Goal: Complete application form: Complete application form

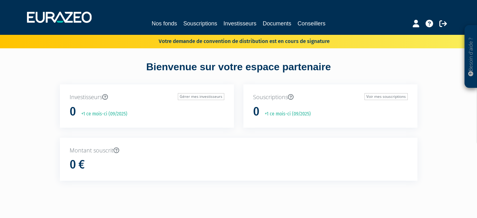
click at [75, 110] on h1 "0" at bounding box center [73, 111] width 6 height 13
click at [234, 23] on link "Investisseurs" at bounding box center [239, 23] width 33 height 9
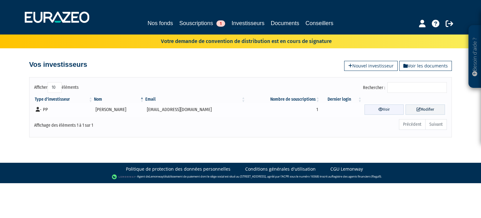
click at [380, 108] on link "Voir" at bounding box center [384, 109] width 39 height 10
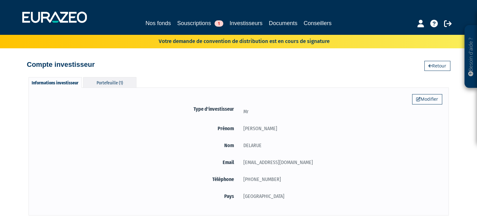
click at [110, 82] on div "Portefeuille (1)" at bounding box center [109, 82] width 53 height 10
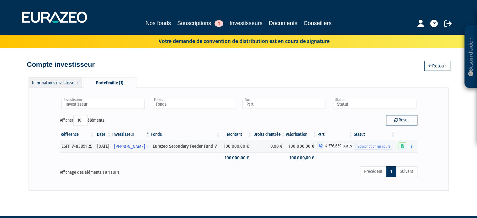
click at [46, 81] on div "Informations investisseur" at bounding box center [55, 82] width 53 height 10
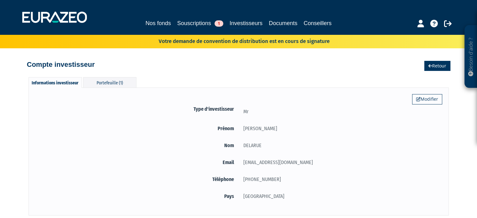
click at [431, 66] on link "Retour" at bounding box center [437, 66] width 26 height 10
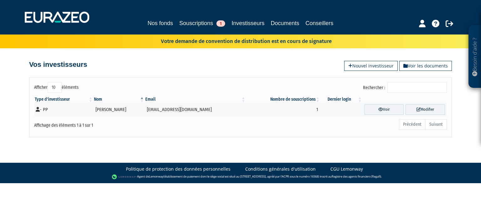
click at [435, 123] on ul "Précédent Suivant" at bounding box center [423, 124] width 48 height 11
click at [426, 110] on link "Modifier" at bounding box center [425, 109] width 39 height 10
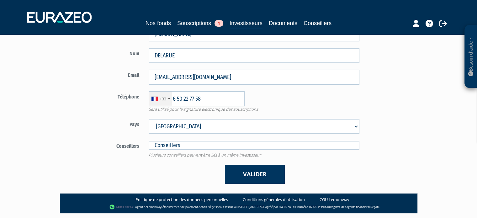
scroll to position [125, 0]
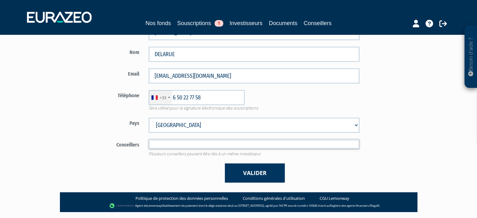
click at [189, 142] on input "text" at bounding box center [254, 143] width 211 height 9
click at [188, 142] on input "text" at bounding box center [254, 143] width 211 height 9
type input "F"
click at [189, 171] on div "Valider" at bounding box center [254, 172] width 220 height 19
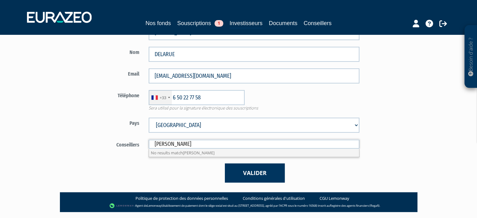
type input "Conseillers"
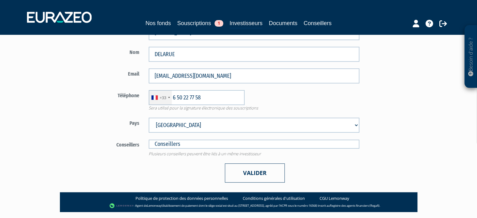
click at [249, 175] on button "Valider" at bounding box center [255, 172] width 60 height 19
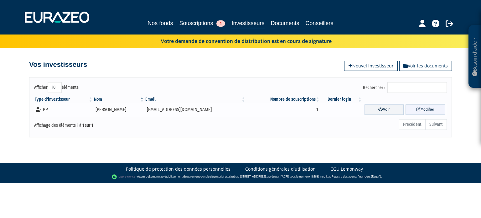
click at [429, 109] on link "Modifier" at bounding box center [425, 109] width 39 height 10
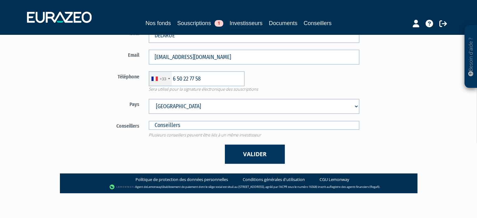
scroll to position [81, 0]
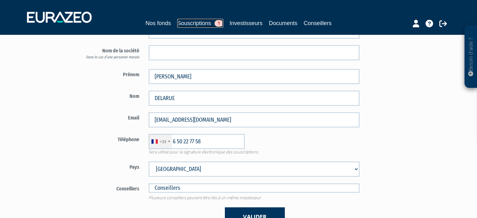
click at [205, 21] on link "Souscriptions 1" at bounding box center [200, 23] width 46 height 9
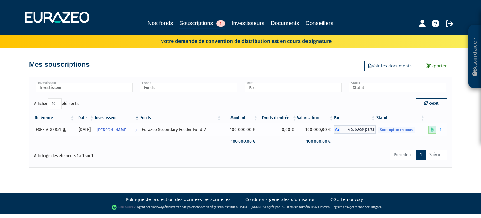
click at [431, 129] on icon at bounding box center [432, 130] width 3 height 4
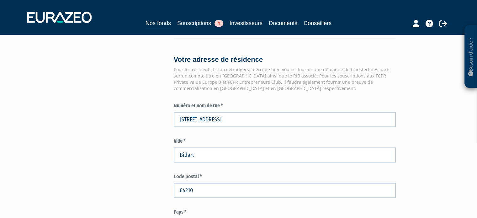
scroll to position [501, 0]
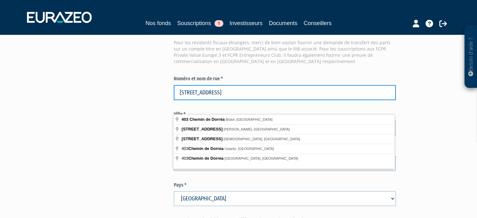
drag, startPoint x: 235, startPoint y: 105, endPoint x: 192, endPoint y: 107, distance: 43.6
click at [192, 100] on input "403 Chemin de Dorréa" at bounding box center [285, 92] width 222 height 15
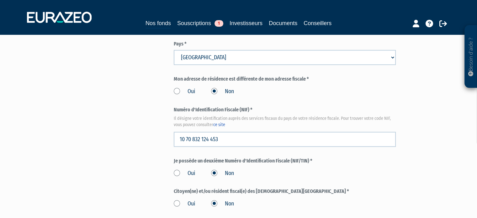
scroll to position [658, 0]
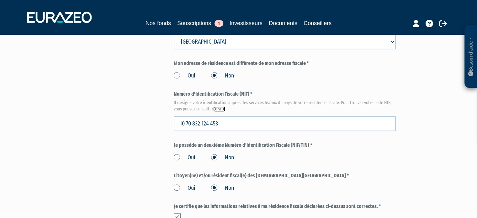
click at [219, 112] on link "ce site" at bounding box center [219, 108] width 12 height 5
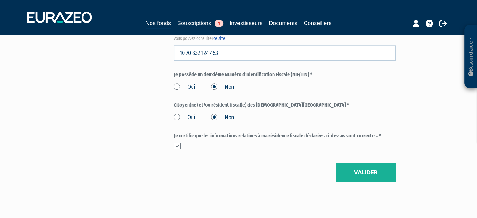
scroll to position [768, 0]
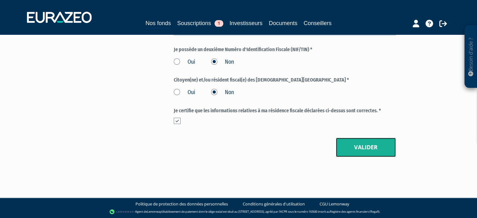
click at [354, 150] on button "Valider" at bounding box center [366, 147] width 60 height 19
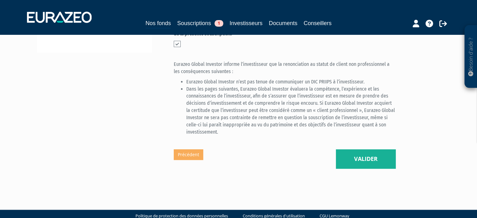
scroll to position [251, 0]
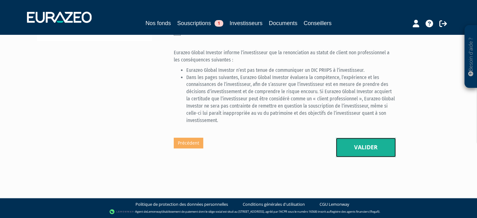
click at [365, 153] on button "Valider" at bounding box center [366, 147] width 60 height 19
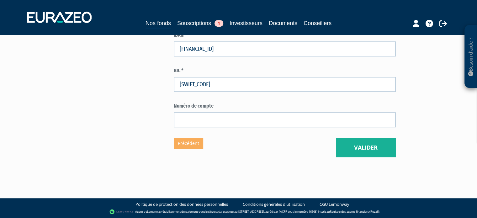
scroll to position [407, 0]
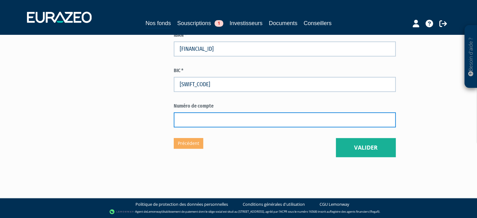
drag, startPoint x: 201, startPoint y: 125, endPoint x: 218, endPoint y: 128, distance: 17.1
click at [201, 125] on input "text" at bounding box center [285, 119] width 222 height 15
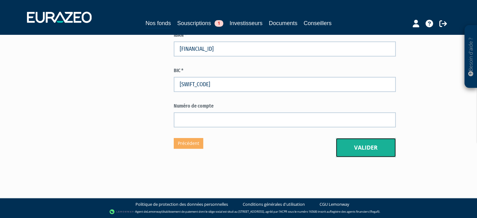
click at [360, 151] on button "Valider" at bounding box center [366, 147] width 60 height 19
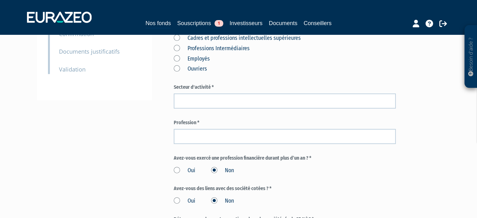
scroll to position [188, 0]
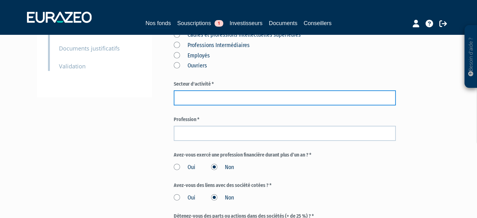
click at [209, 105] on input "text" at bounding box center [285, 97] width 222 height 15
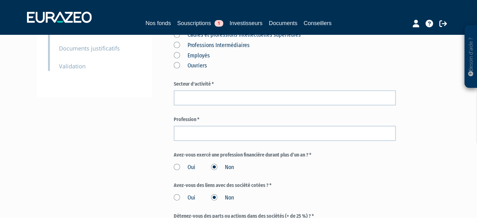
click at [266, 70] on div "Agriculteurs exploitants Artisans Commerçants et chefs d'entreprise Cadres et p…" at bounding box center [285, 34] width 222 height 72
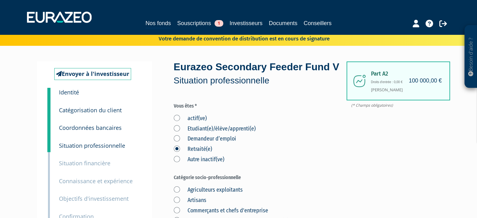
scroll to position [0, 0]
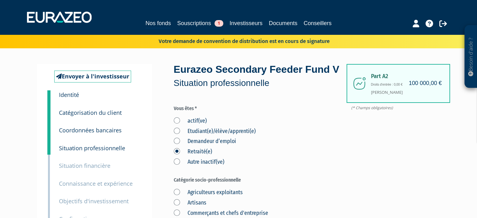
click at [174, 166] on label "Autre inactif(ve)" at bounding box center [199, 162] width 50 height 8
click at [0, 0] on inactif\(ve\) "Autre inactif(ve)" at bounding box center [0, 0] width 0 height 0
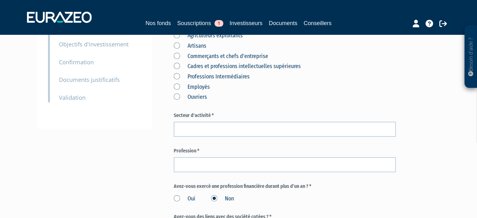
scroll to position [125, 0]
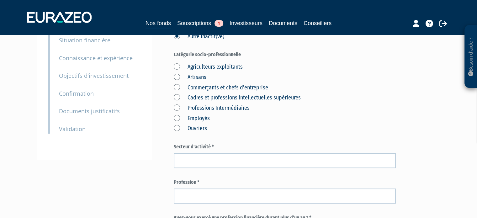
drag, startPoint x: 177, startPoint y: 112, endPoint x: 180, endPoint y: 113, distance: 3.7
click at [177, 102] on label "Cadres et professions intellectuelles supérieures" at bounding box center [237, 98] width 127 height 8
click at [0, 0] on supérieures "Cadres et professions intellectuelles supérieures" at bounding box center [0, 0] width 0 height 0
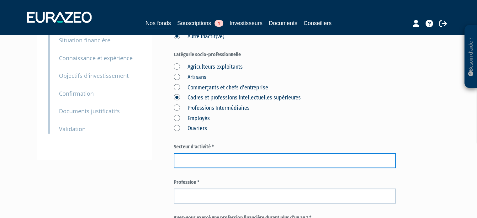
drag, startPoint x: 189, startPoint y: 173, endPoint x: 219, endPoint y: 174, distance: 30.7
click at [189, 168] on input "text" at bounding box center [285, 160] width 222 height 15
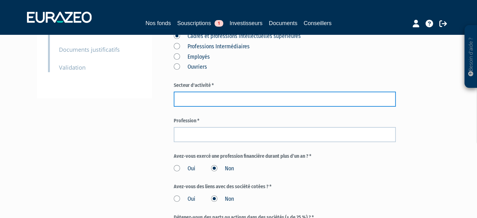
scroll to position [188, 0]
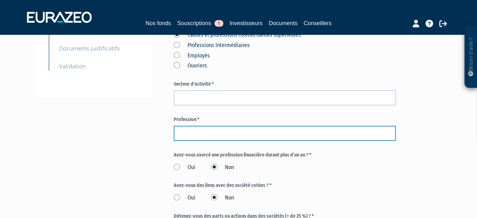
click at [196, 141] on input "text" at bounding box center [285, 133] width 222 height 15
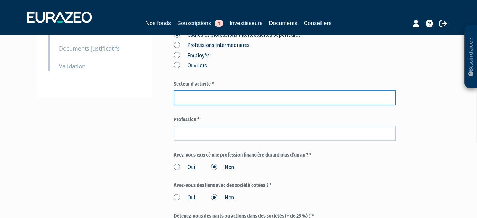
click at [180, 105] on input "text" at bounding box center [285, 97] width 222 height 15
type input "MARKETING"
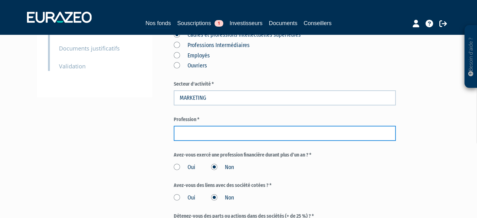
click at [204, 141] on input "text" at bounding box center [285, 133] width 222 height 15
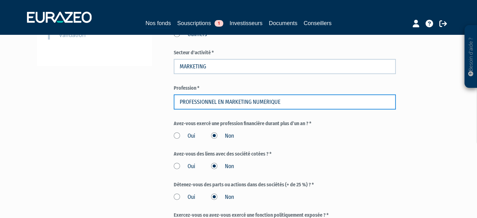
type input "PROFESSIONNEL EN MARKETING NUMERIQUE"
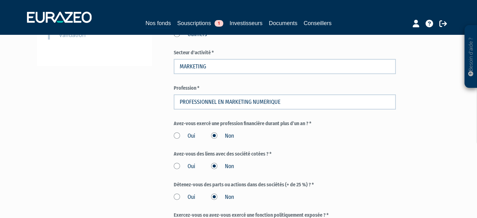
click at [431, 158] on div "Part A2 100 000,00 € Droits d'entrée : 0,00 € Pierre DELARUE Eurazeo Secondary …" at bounding box center [307, 77] width 266 height 464
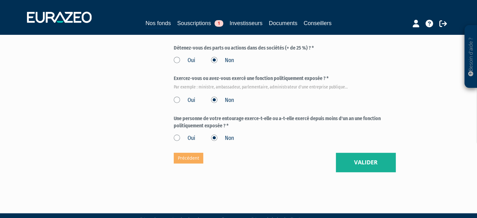
scroll to position [376, 0]
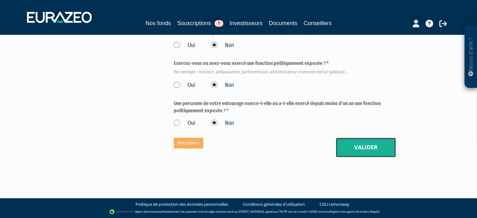
click at [355, 157] on button "Valider" at bounding box center [366, 147] width 60 height 19
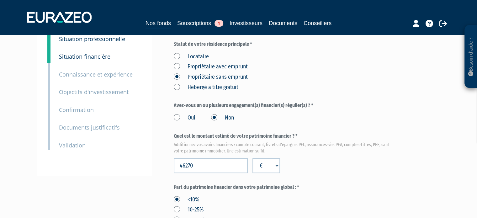
scroll to position [125, 0]
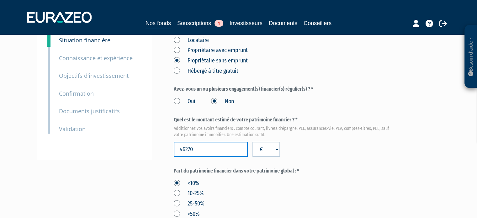
drag, startPoint x: 198, startPoint y: 161, endPoint x: 158, endPoint y: 161, distance: 40.7
click at [158, 161] on div "Envoyer à l'investisseur 1 Identité 2 Catégorisation du client 3 Coordonnées ba…" at bounding box center [239, 203] width 394 height 529
paste input "1896958"
type input "1896958"
click at [293, 75] on div "Locataire Propriétaire avec emprunt Propriétaire sans emprunt Hébergé à titre g…" at bounding box center [285, 54] width 222 height 41
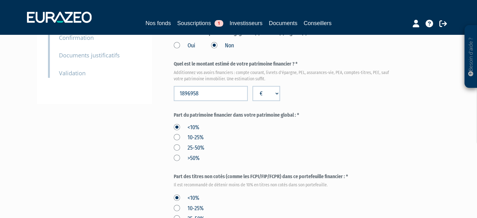
scroll to position [188, 0]
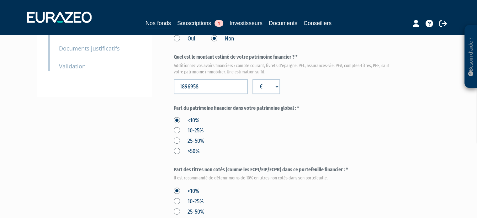
drag, startPoint x: 174, startPoint y: 154, endPoint x: 183, endPoint y: 159, distance: 10.8
click at [174, 145] on label "25-50%" at bounding box center [189, 141] width 30 height 8
click at [0, 0] on input "25-50%" at bounding box center [0, 0] width 0 height 0
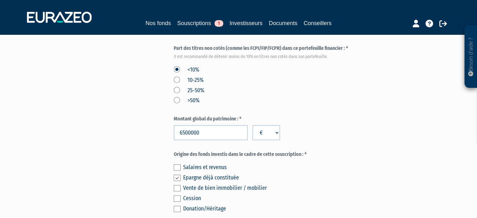
scroll to position [313, 0]
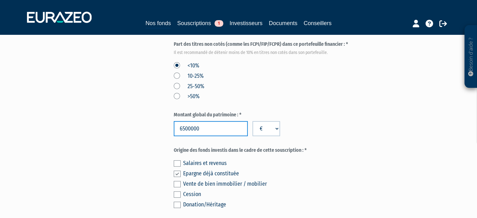
click at [214, 136] on input "6500000" at bounding box center [211, 128] width 74 height 15
drag, startPoint x: 214, startPoint y: 143, endPoint x: 139, endPoint y: 140, distance: 74.7
click at [139, 140] on div "Envoyer à l'investisseur 1 Identité 2 Catégorisation du client 3 Coordonnées ba…" at bounding box center [239, 15] width 394 height 529
paste input "5317172"
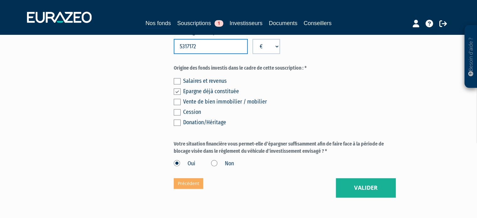
scroll to position [407, 0]
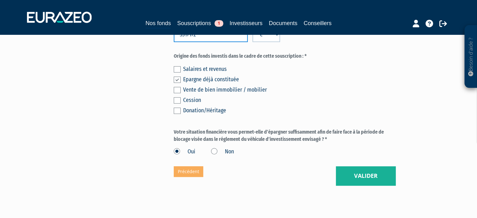
type input "5317172"
click at [343, 186] on button "Valider" at bounding box center [366, 175] width 60 height 19
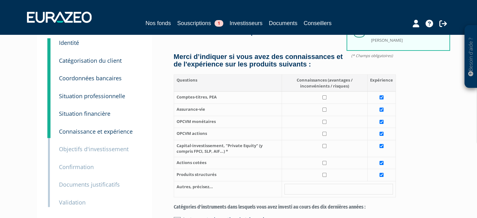
scroll to position [63, 0]
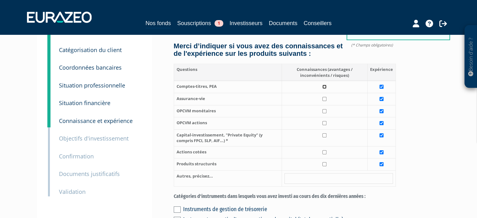
click at [325, 89] on input "checkbox" at bounding box center [324, 87] width 4 height 4
click at [323, 89] on input "checkbox" at bounding box center [324, 87] width 4 height 4
checkbox input "false"
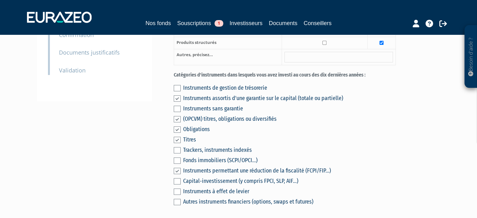
scroll to position [188, 0]
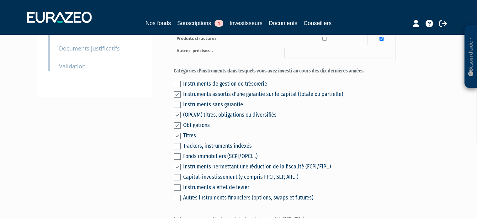
click at [176, 160] on label at bounding box center [177, 156] width 7 height 6
click at [0, 0] on input "checkbox" at bounding box center [0, 0] width 0 height 0
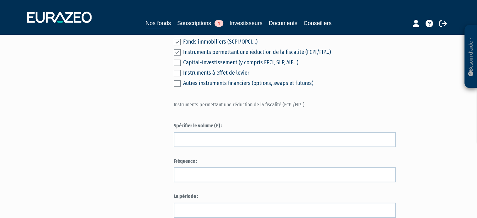
scroll to position [313, 0]
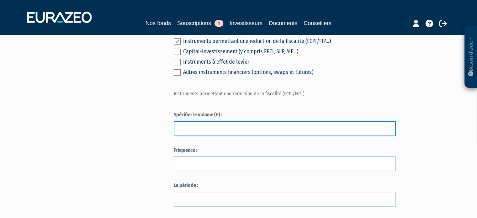
click at [215, 136] on input "text" at bounding box center [285, 128] width 222 height 15
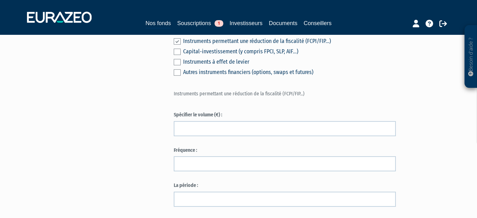
click at [112, 133] on div "Envoyer à l'investisseur 1 Identité 2 Catégorisation du client 3 Coordonnées ba…" at bounding box center [239, 155] width 394 height 809
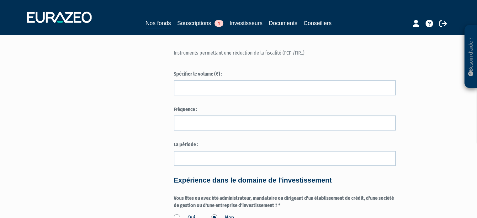
scroll to position [345, 0]
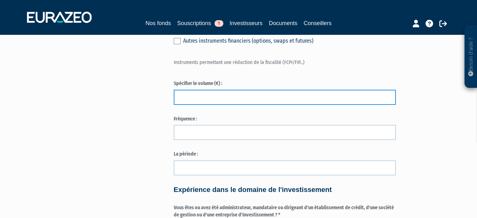
click at [197, 105] on input "text" at bounding box center [285, 97] width 222 height 15
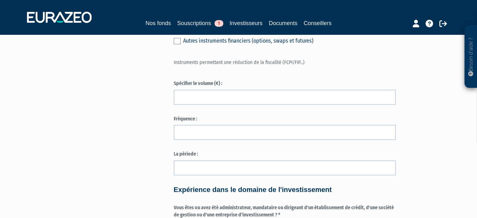
click at [142, 138] on div "Envoyer à l'investisseur 1 Identité 2 Catégorisation du client 3 Coordonnées ba…" at bounding box center [239, 123] width 394 height 809
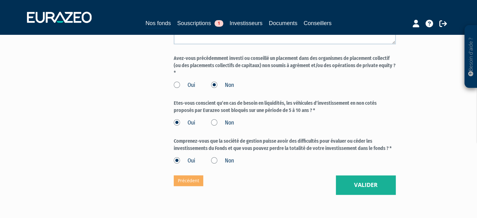
scroll to position [690, 0]
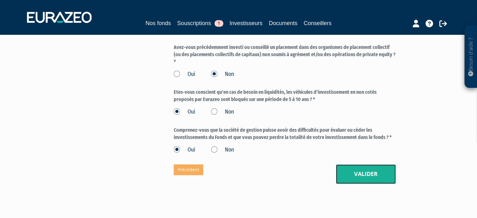
click at [365, 184] on button "Valider" at bounding box center [366, 173] width 60 height 19
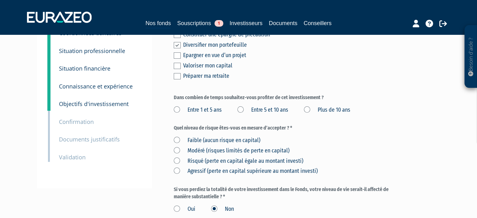
scroll to position [125, 0]
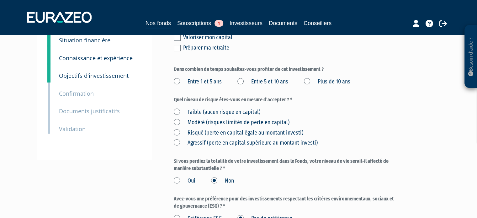
click at [307, 86] on label "Plus de 10 ans" at bounding box center [327, 82] width 46 height 8
click at [0, 0] on ans "Plus de 10 ans" at bounding box center [0, 0] width 0 height 0
click at [239, 86] on label "Entre 5 et 10 ans" at bounding box center [262, 82] width 51 height 8
click at [0, 0] on ans "Entre 5 et 10 ans" at bounding box center [0, 0] width 0 height 0
click at [175, 127] on label "Modéré (risques limités de perte en capital)" at bounding box center [232, 122] width 116 height 8
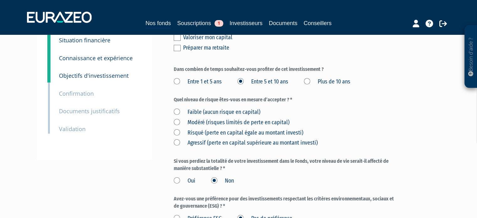
click at [0, 0] on capital\) "Modéré (risques limités de perte en capital)" at bounding box center [0, 0] width 0 height 0
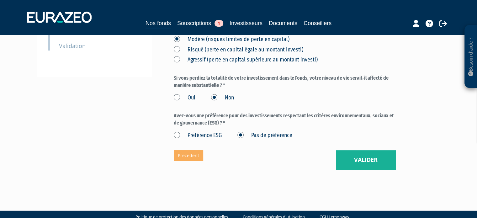
scroll to position [219, 0]
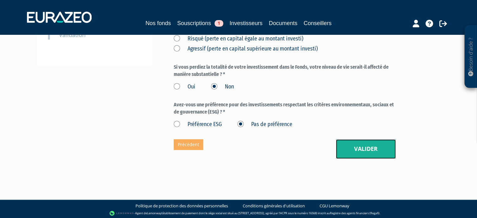
click at [381, 159] on button "Valider" at bounding box center [366, 148] width 60 height 19
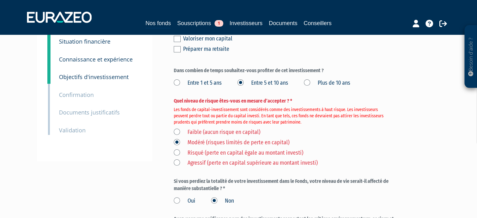
scroll to position [125, 0]
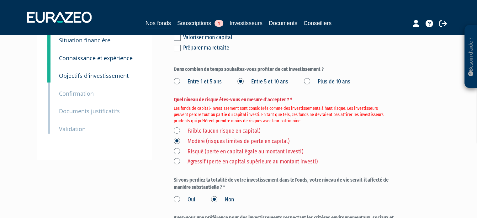
drag, startPoint x: 177, startPoint y: 164, endPoint x: 276, endPoint y: 171, distance: 98.6
click at [179, 156] on label "Risqué (perte en capital égale au montant investi)" at bounding box center [238, 152] width 129 height 8
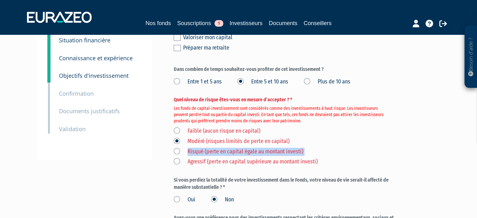
click at [176, 156] on label "Risqué (perte en capital égale au montant investi)" at bounding box center [238, 152] width 129 height 8
click at [0, 0] on investi\) "Risqué (perte en capital égale au montant investi)" at bounding box center [0, 0] width 0 height 0
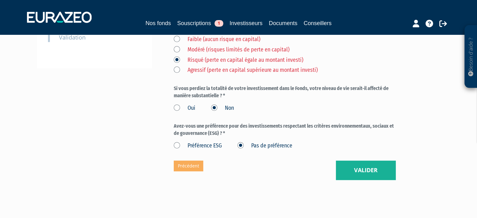
scroll to position [251, 0]
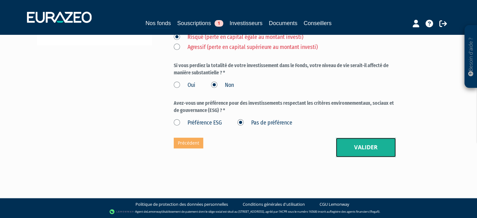
click at [352, 149] on button "Valider" at bounding box center [366, 147] width 60 height 19
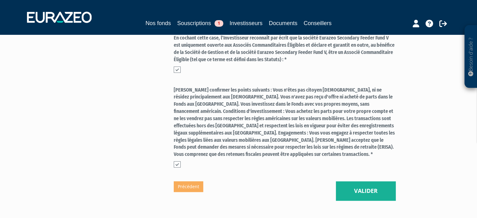
scroll to position [426, 0]
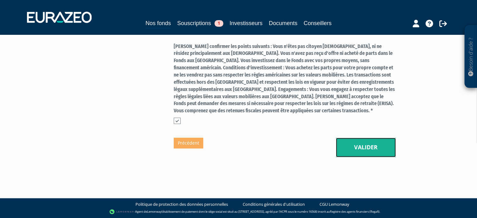
click at [355, 144] on button "Valider" at bounding box center [366, 147] width 60 height 19
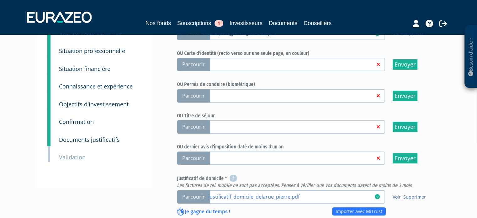
scroll to position [63, 0]
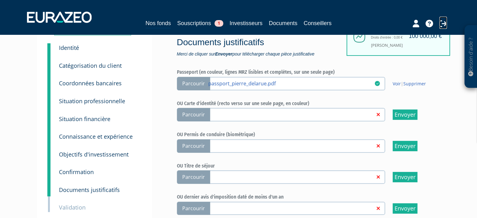
click at [442, 24] on icon at bounding box center [443, 24] width 8 height 8
